Goal: Find specific page/section: Find specific page/section

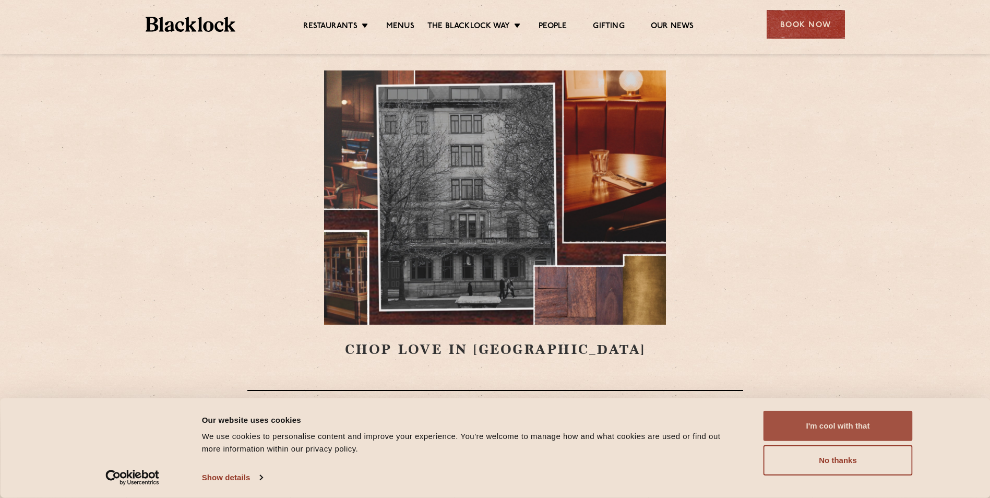
click at [804, 438] on button "I'm cool with that" at bounding box center [838, 426] width 149 height 30
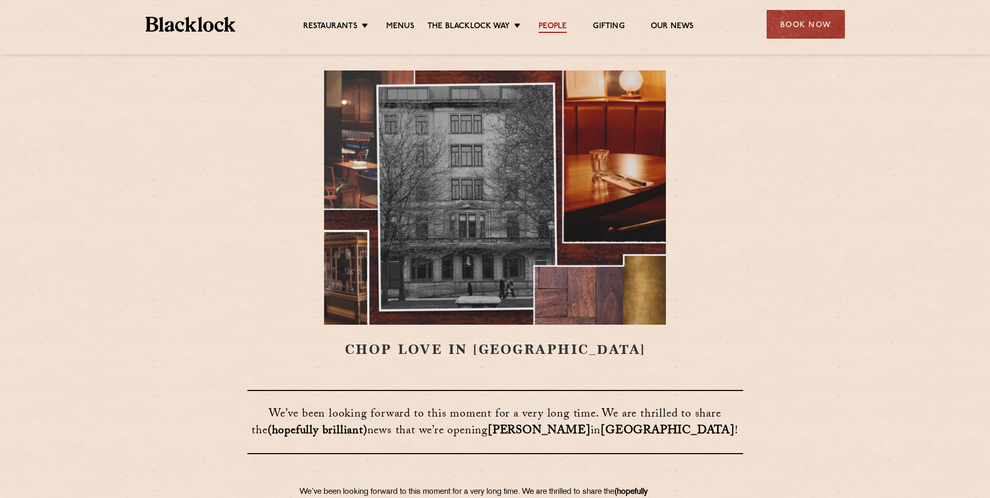
click at [565, 28] on link "People" at bounding box center [553, 26] width 28 height 11
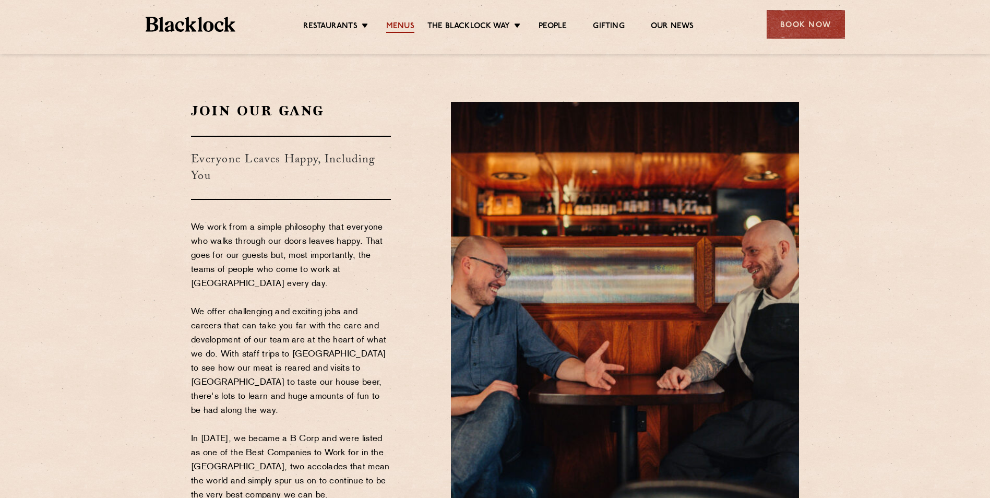
click at [402, 21] on link "Menus" at bounding box center [400, 26] width 28 height 11
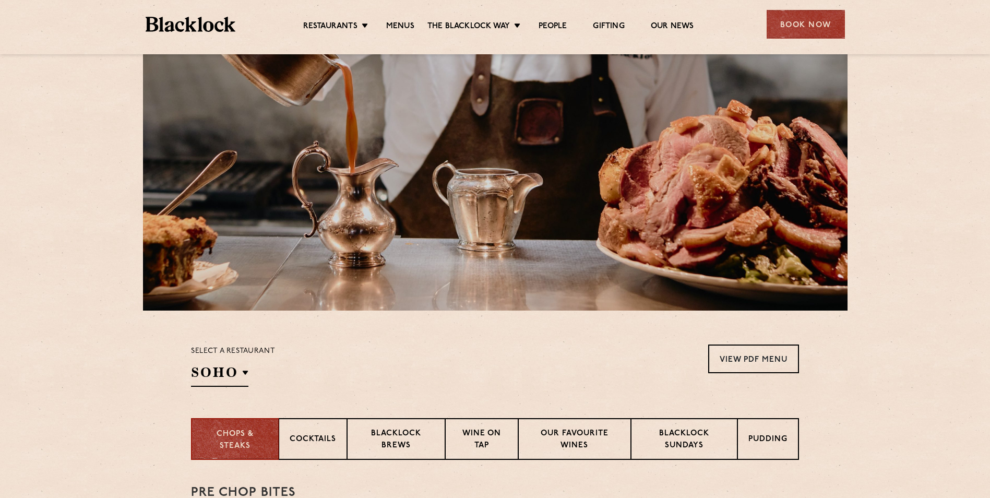
scroll to position [261, 0]
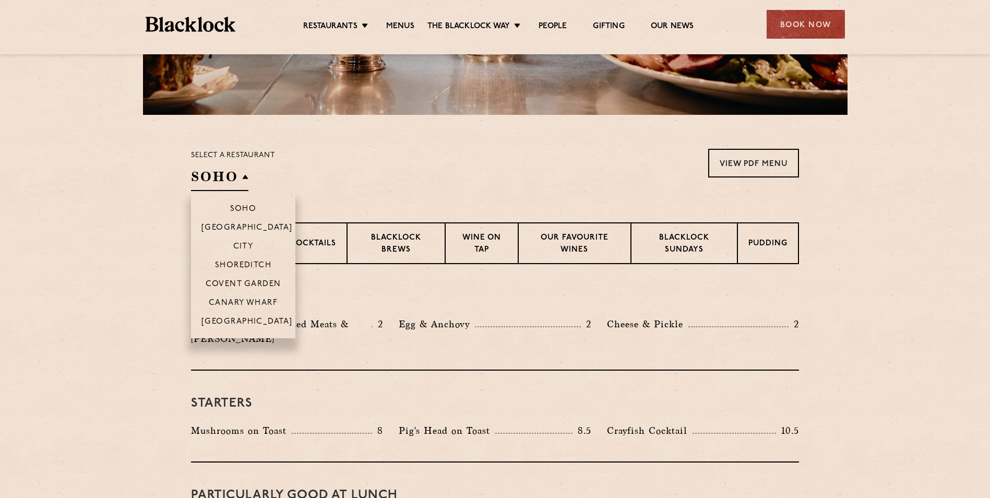
click at [228, 178] on h2 "SOHO" at bounding box center [219, 179] width 57 height 23
click at [239, 224] on p "[GEOGRAPHIC_DATA]" at bounding box center [246, 228] width 91 height 10
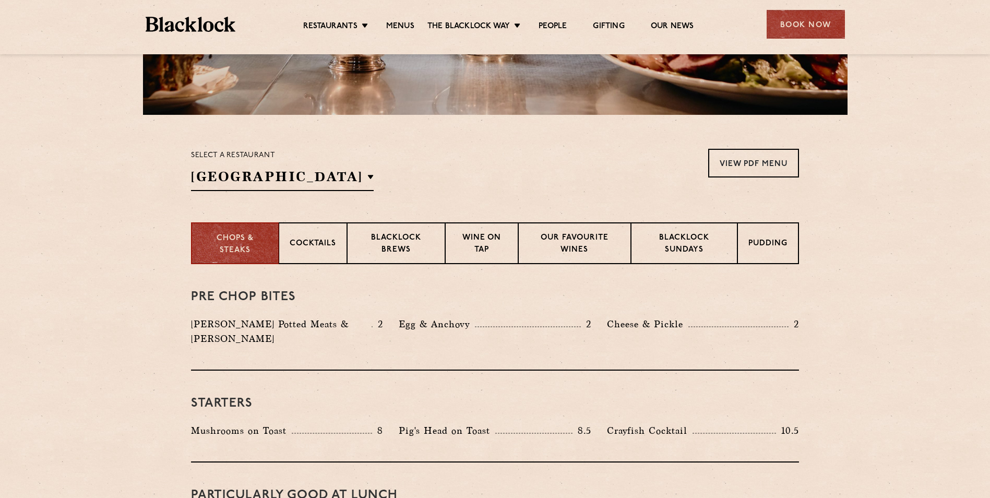
scroll to position [238, 0]
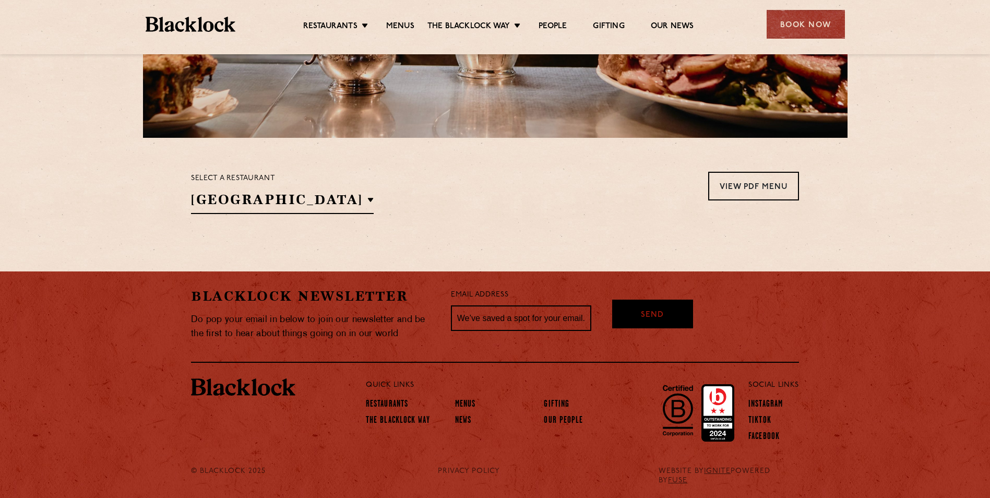
click at [431, 191] on div "Select a restaurant Birmingham Soho Birmingham City Shoreditch Covent Garden Ca…" at bounding box center [495, 193] width 608 height 42
